Goal: Subscribe to service/newsletter

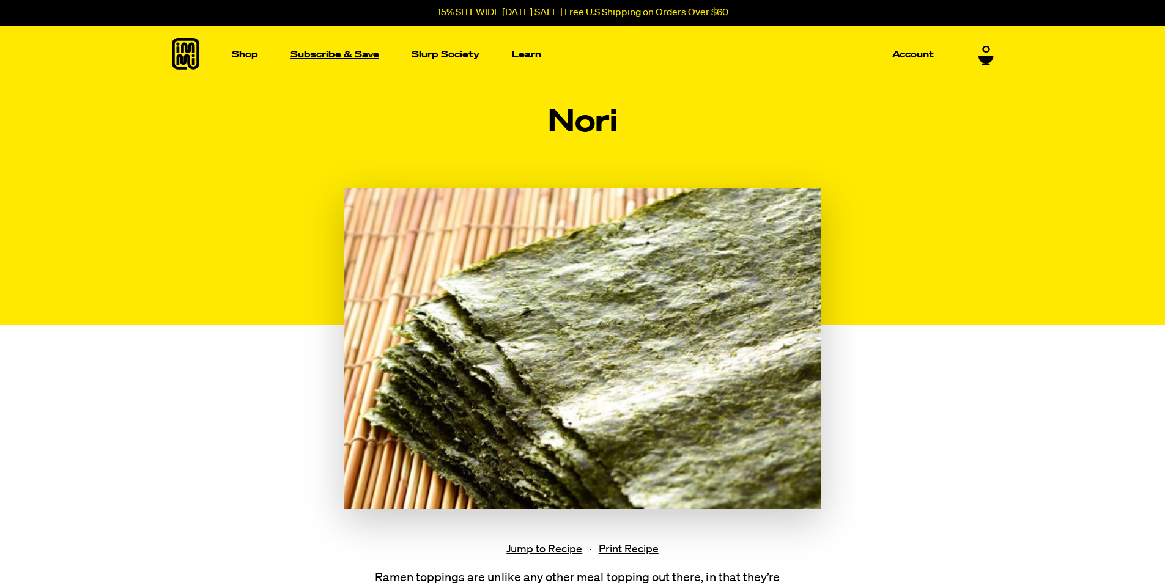
click at [316, 59] on p "Subscribe & Save" at bounding box center [334, 54] width 89 height 9
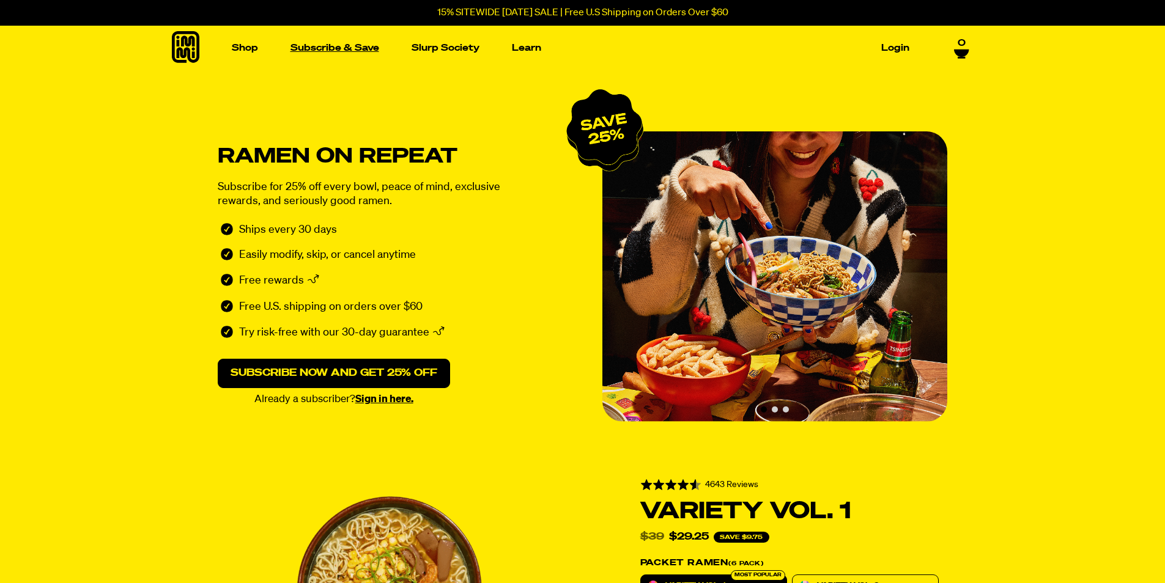
click at [350, 53] on link "Subscribe & Save" at bounding box center [334, 48] width 98 height 19
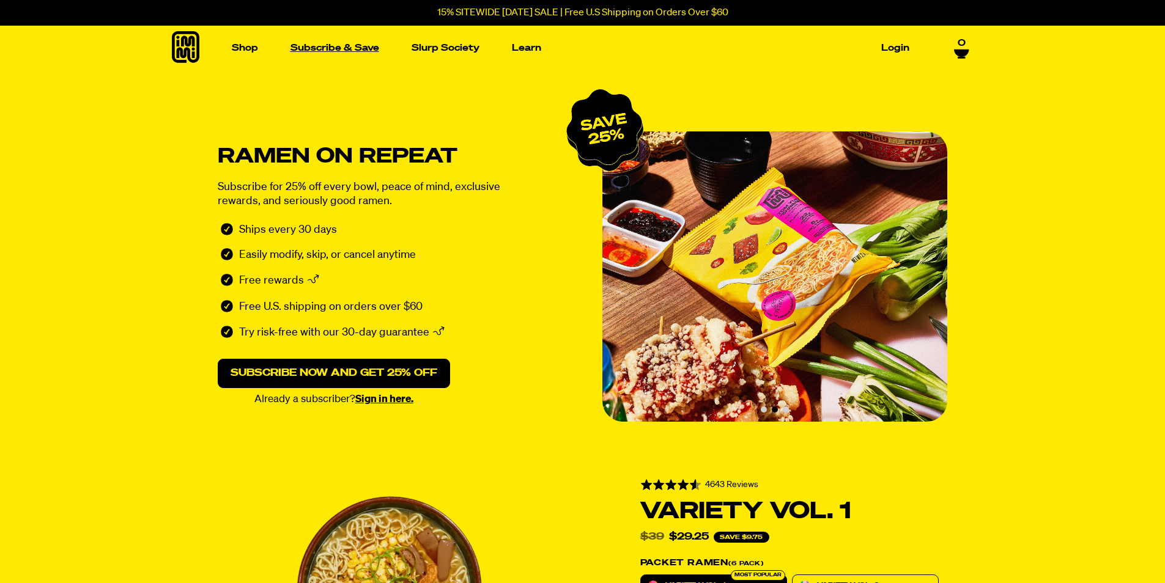
drag, startPoint x: 303, startPoint y: 50, endPoint x: 322, endPoint y: 55, distance: 20.2
click at [303, 50] on link "Subscribe & Save" at bounding box center [334, 48] width 98 height 19
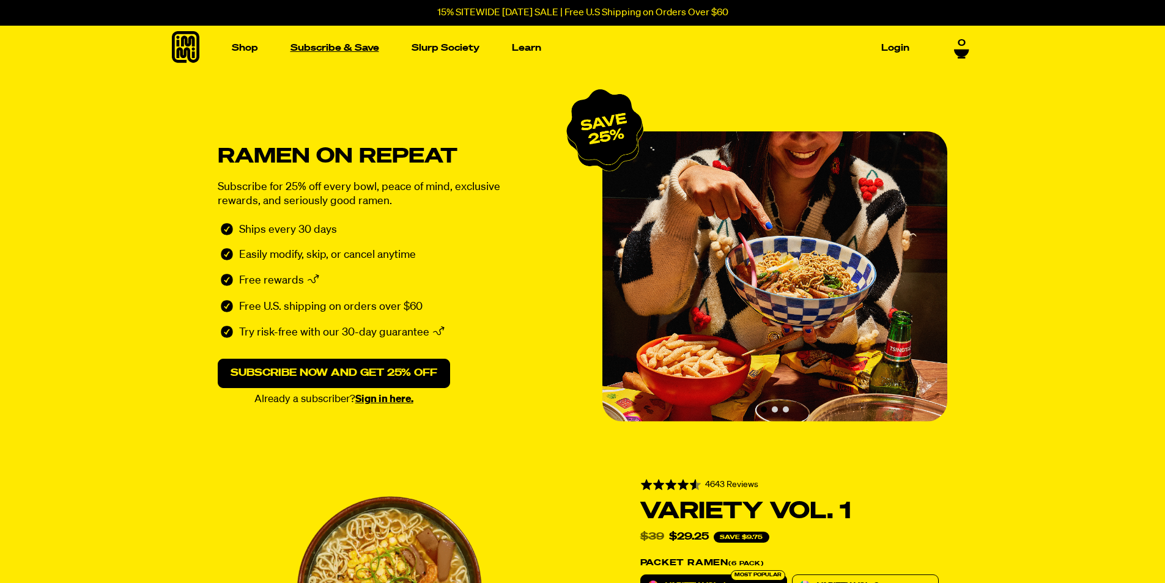
drag, startPoint x: 342, startPoint y: 45, endPoint x: 324, endPoint y: 55, distance: 21.1
click at [338, 45] on link "Subscribe & Save" at bounding box center [334, 48] width 98 height 19
